Goal: Information Seeking & Learning: Learn about a topic

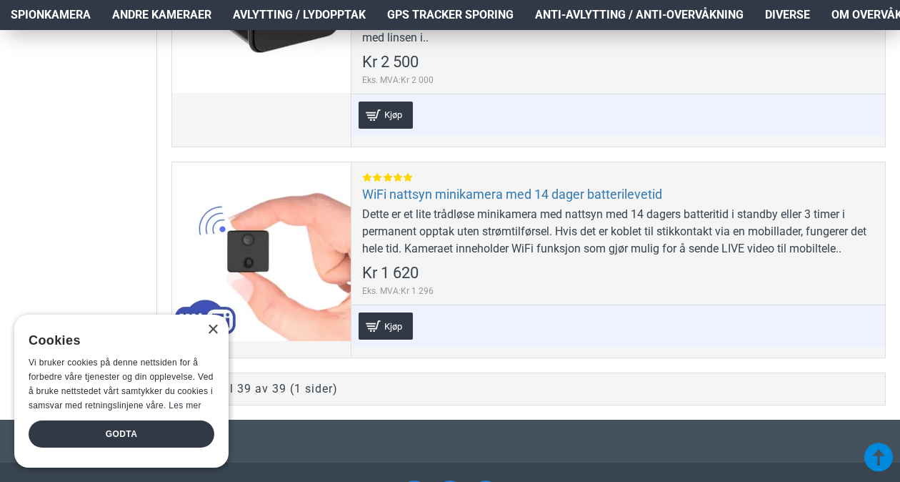
scroll to position [9145, 0]
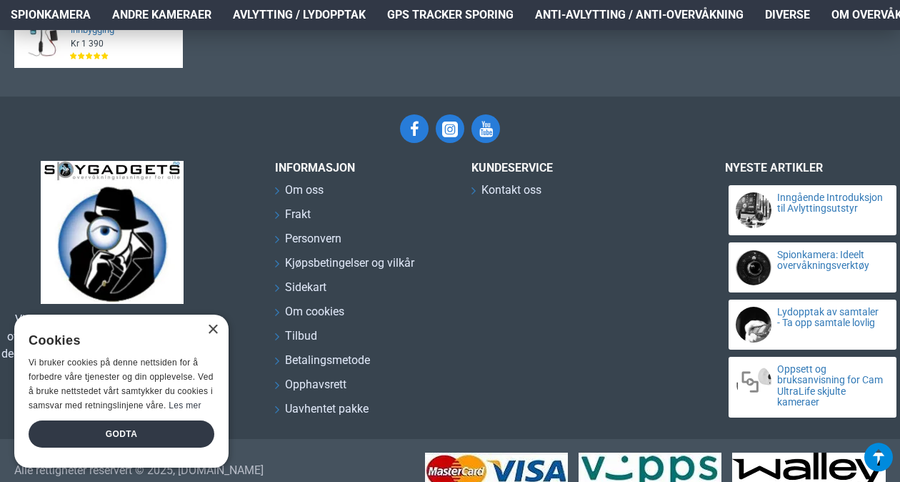
scroll to position [2243, 0]
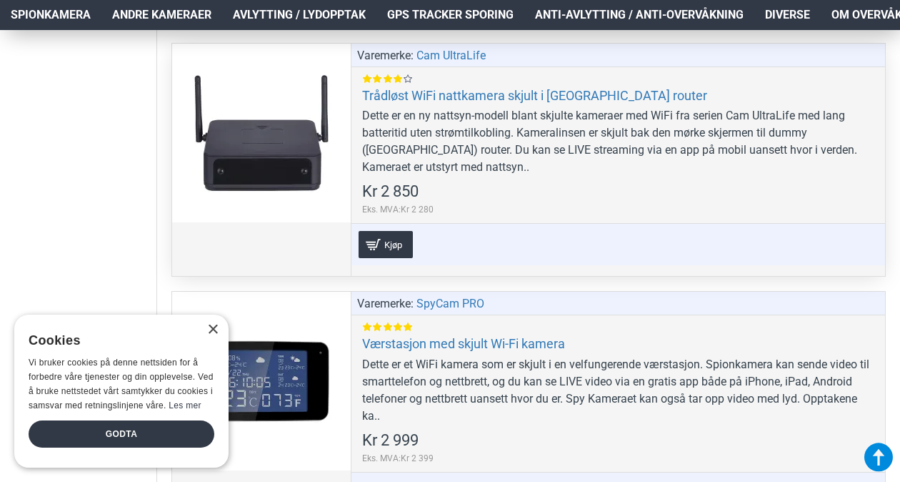
scroll to position [8145, 0]
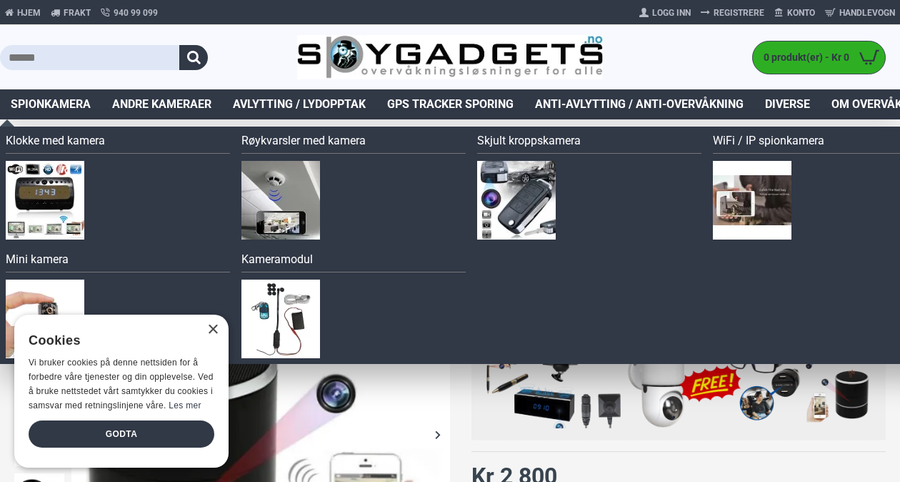
click at [64, 101] on span "Spionkamera" at bounding box center [51, 104] width 80 height 17
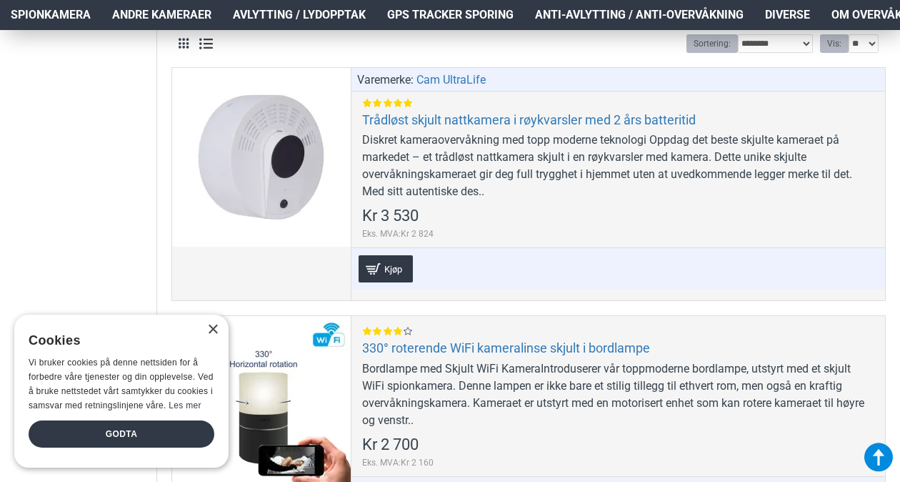
scroll to position [786, 0]
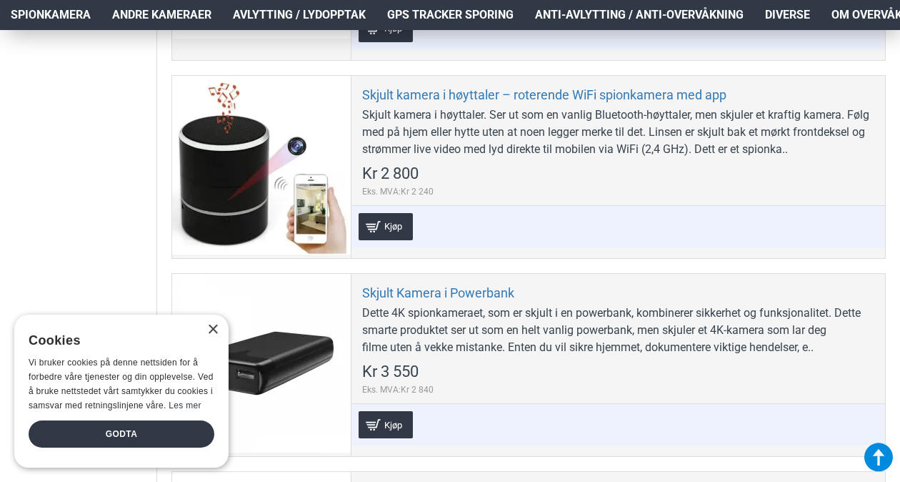
scroll to position [4644, 0]
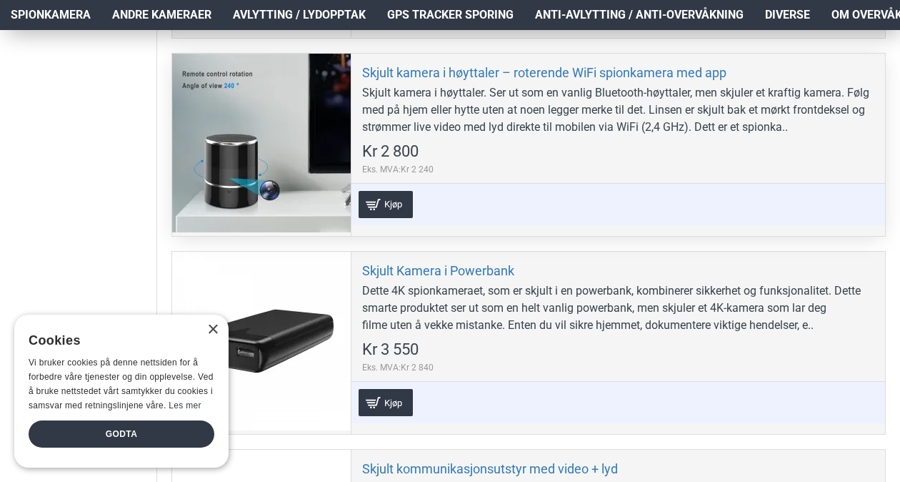
click at [259, 205] on div at bounding box center [261, 143] width 179 height 179
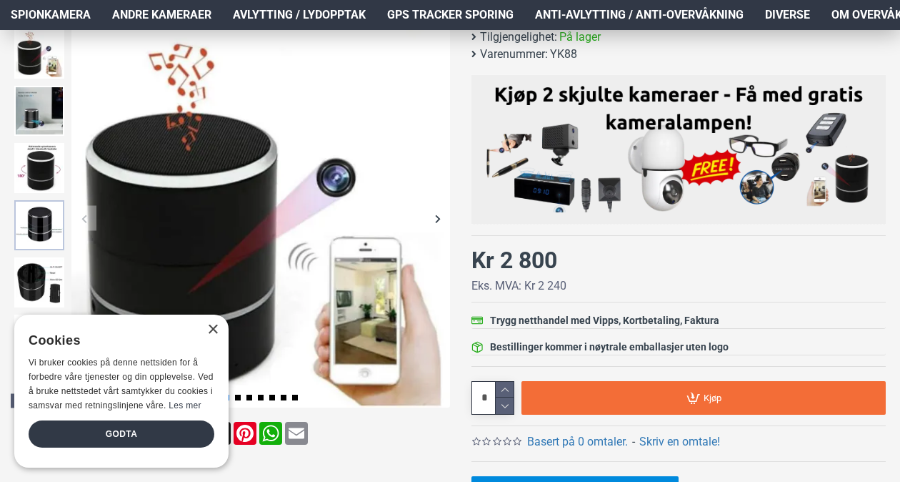
scroll to position [214, 0]
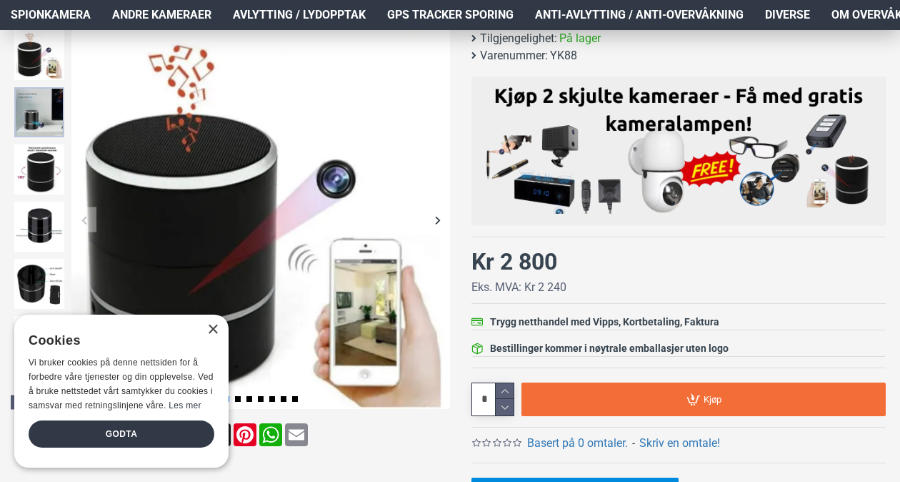
click at [45, 94] on img at bounding box center [39, 112] width 50 height 50
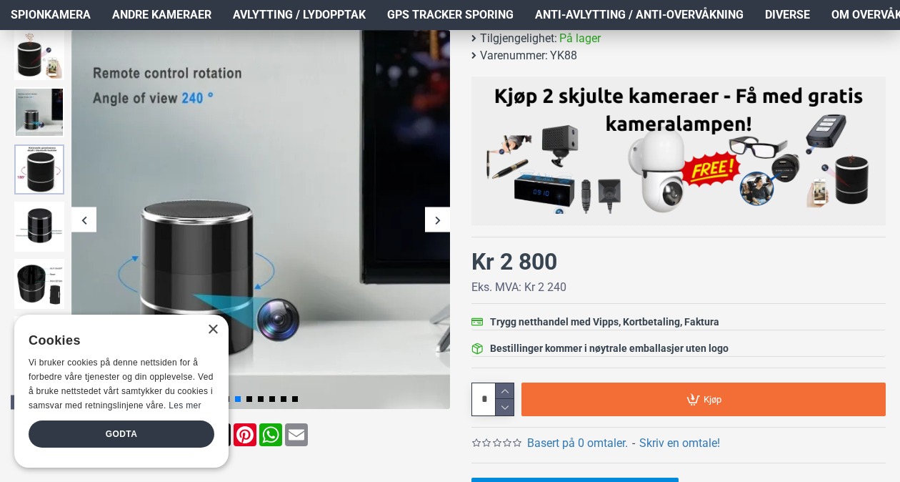
click at [36, 159] on img at bounding box center [39, 169] width 50 height 50
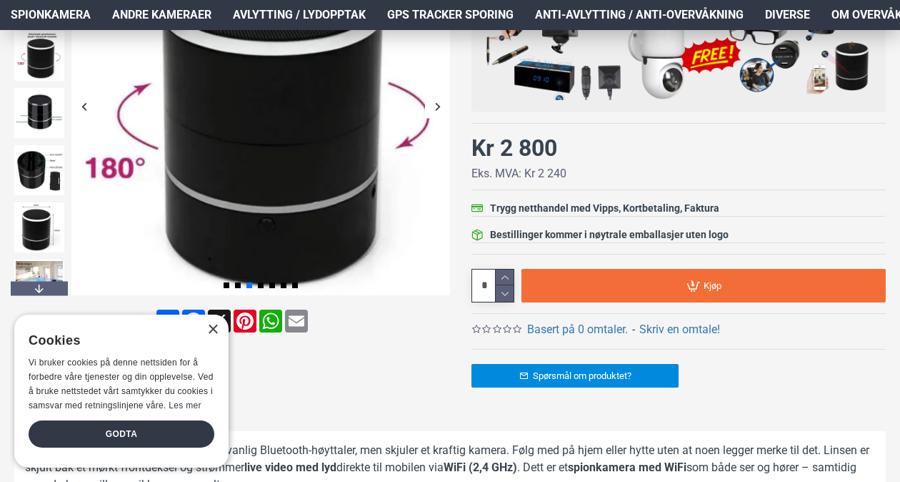
scroll to position [357, 0]
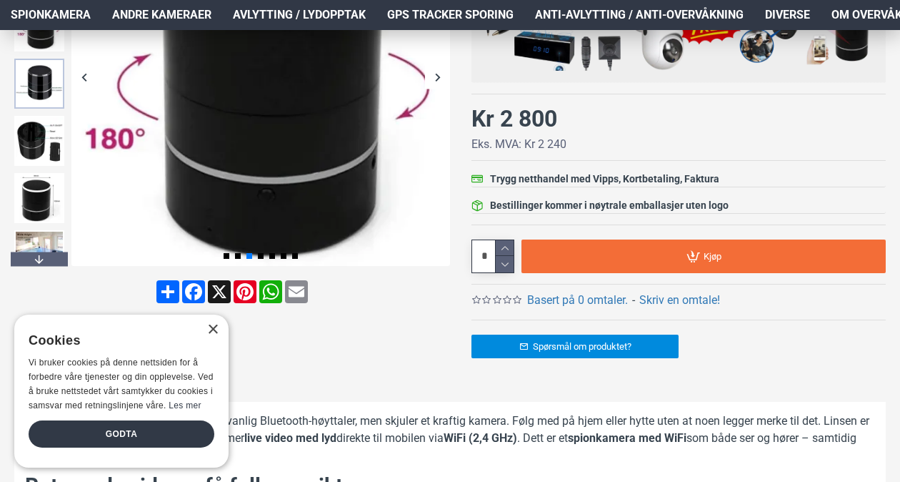
click at [40, 89] on img at bounding box center [39, 84] width 50 height 50
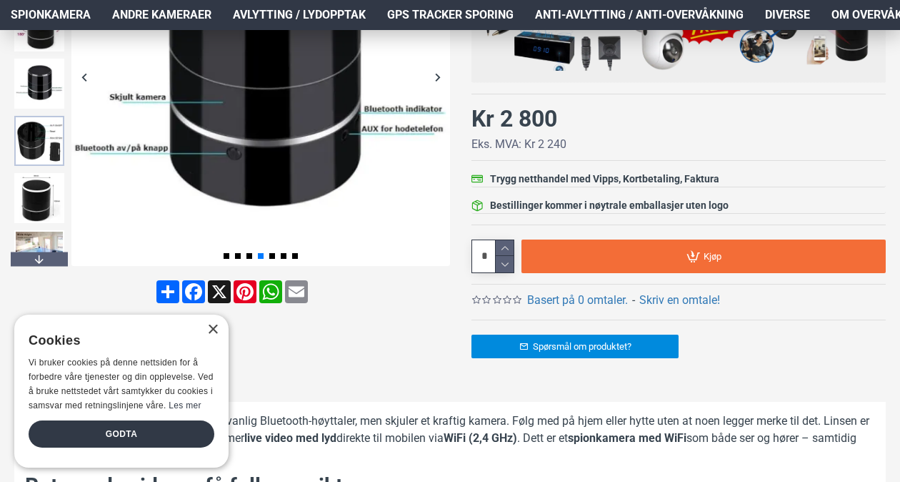
click at [22, 131] on img at bounding box center [39, 141] width 50 height 50
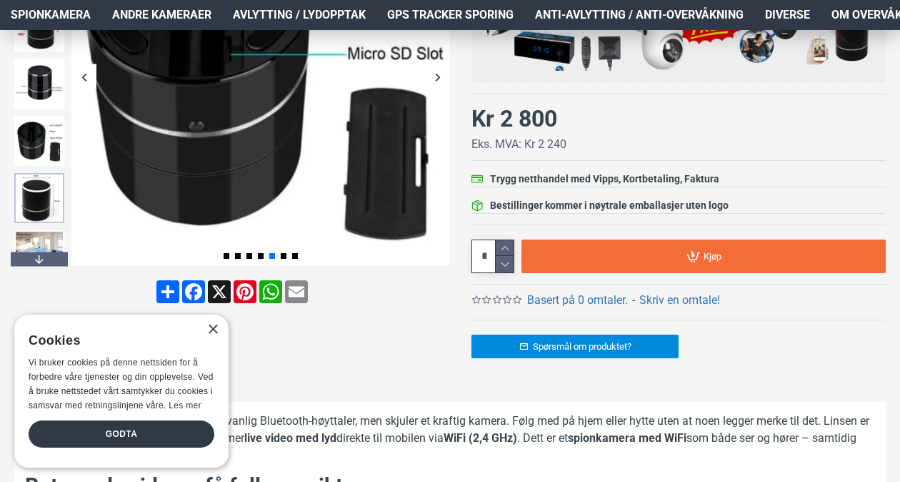
click at [34, 196] on img at bounding box center [39, 198] width 50 height 50
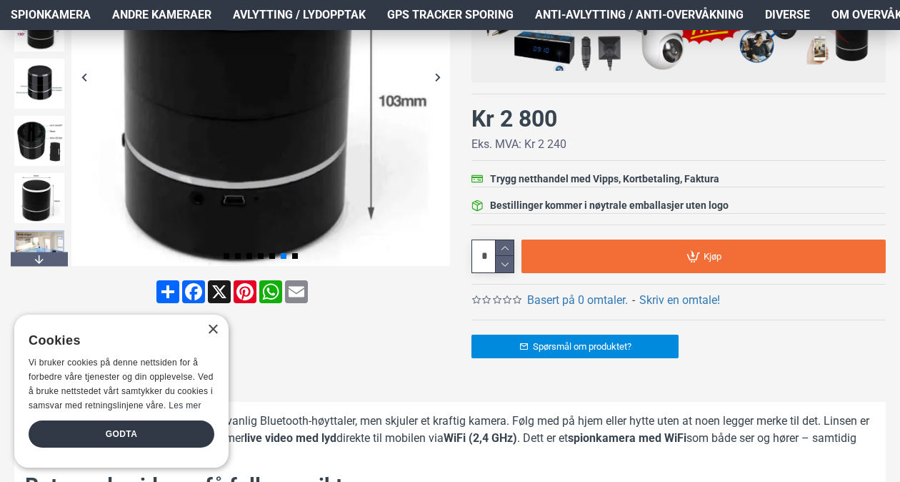
click at [44, 239] on img at bounding box center [39, 255] width 50 height 50
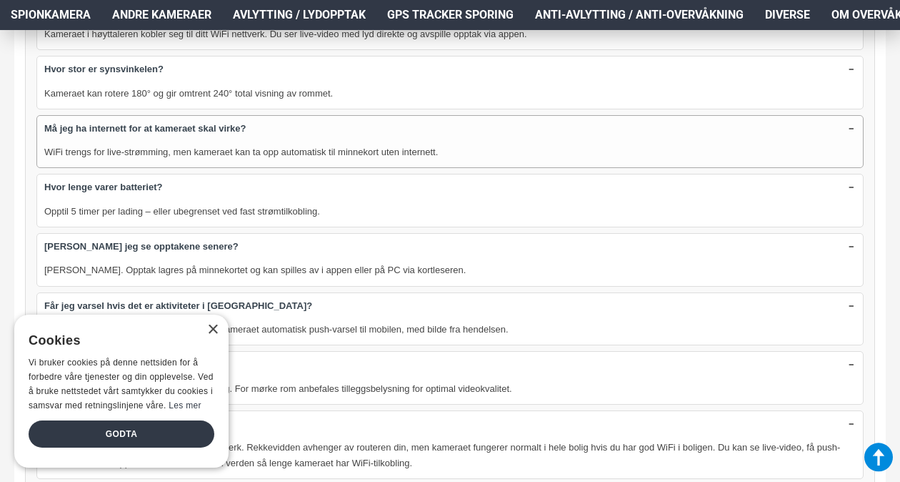
scroll to position [1786, 0]
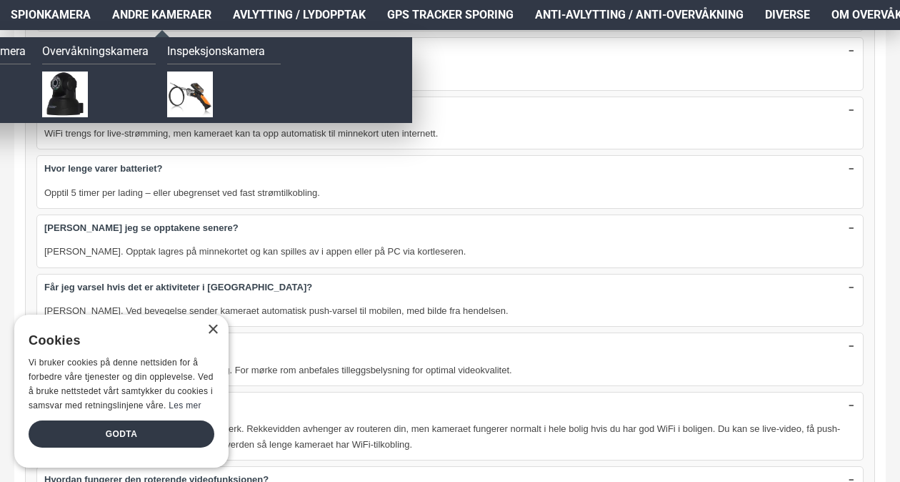
click at [136, 15] on span "Andre kameraer" at bounding box center [161, 14] width 99 height 17
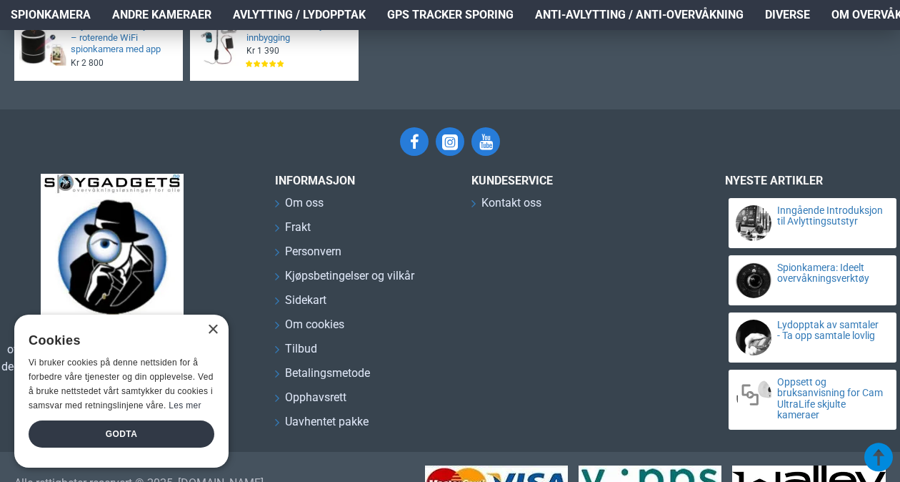
scroll to position [3429, 0]
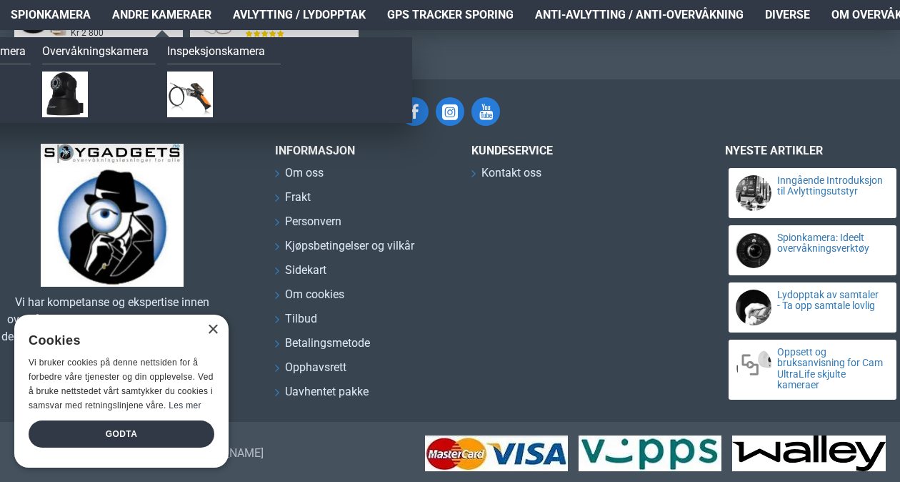
click at [161, 14] on span "Andre kameraer" at bounding box center [161, 14] width 99 height 17
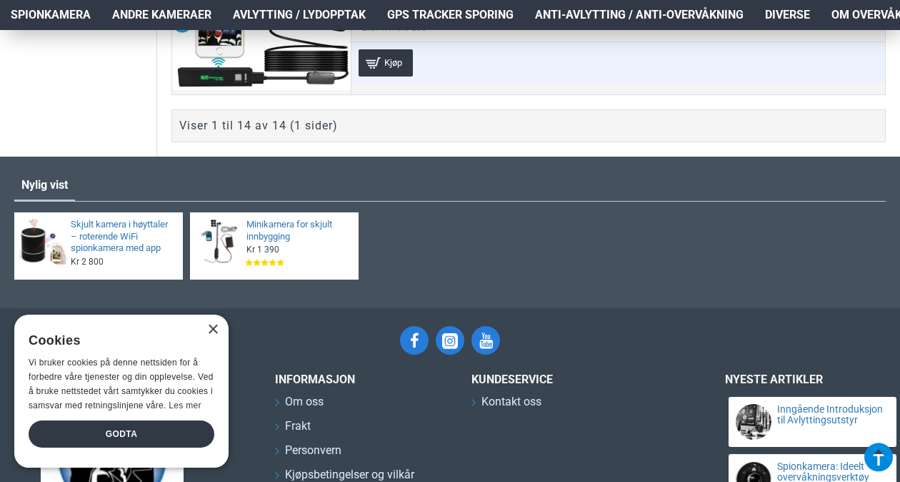
scroll to position [3215, 0]
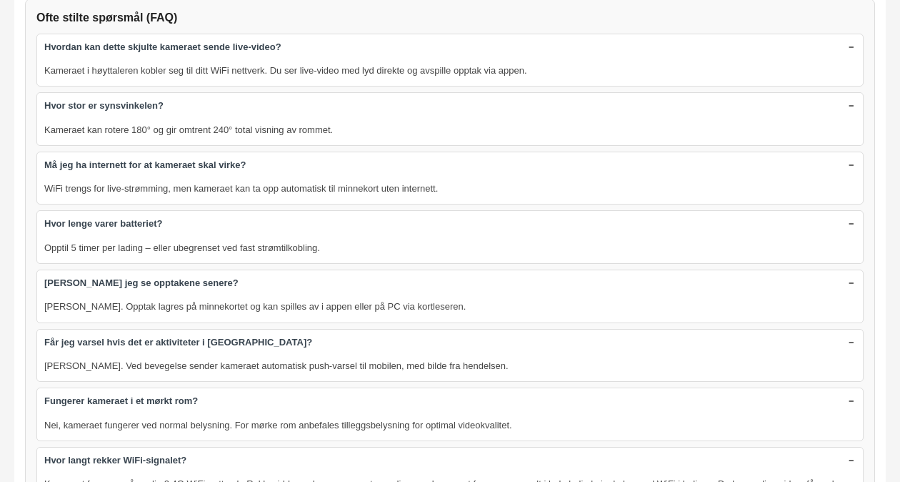
scroll to position [1786, 0]
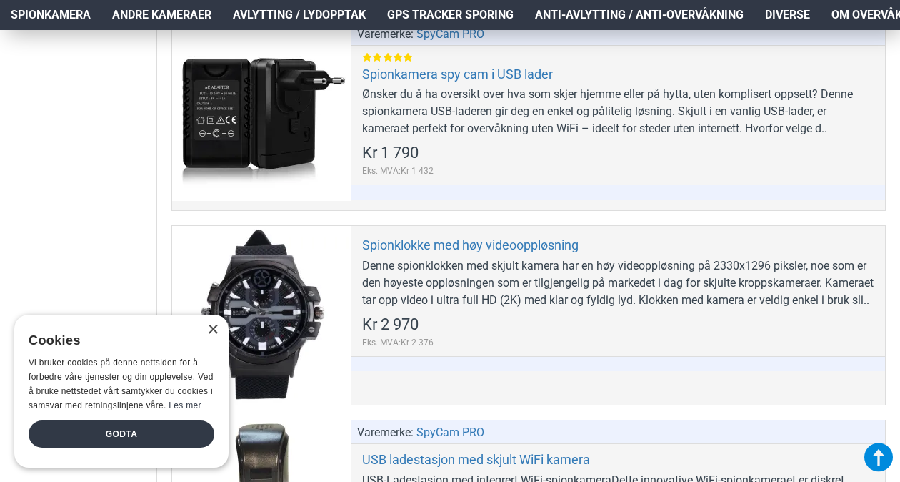
scroll to position [5930, 0]
